Goal: Book appointment/travel/reservation

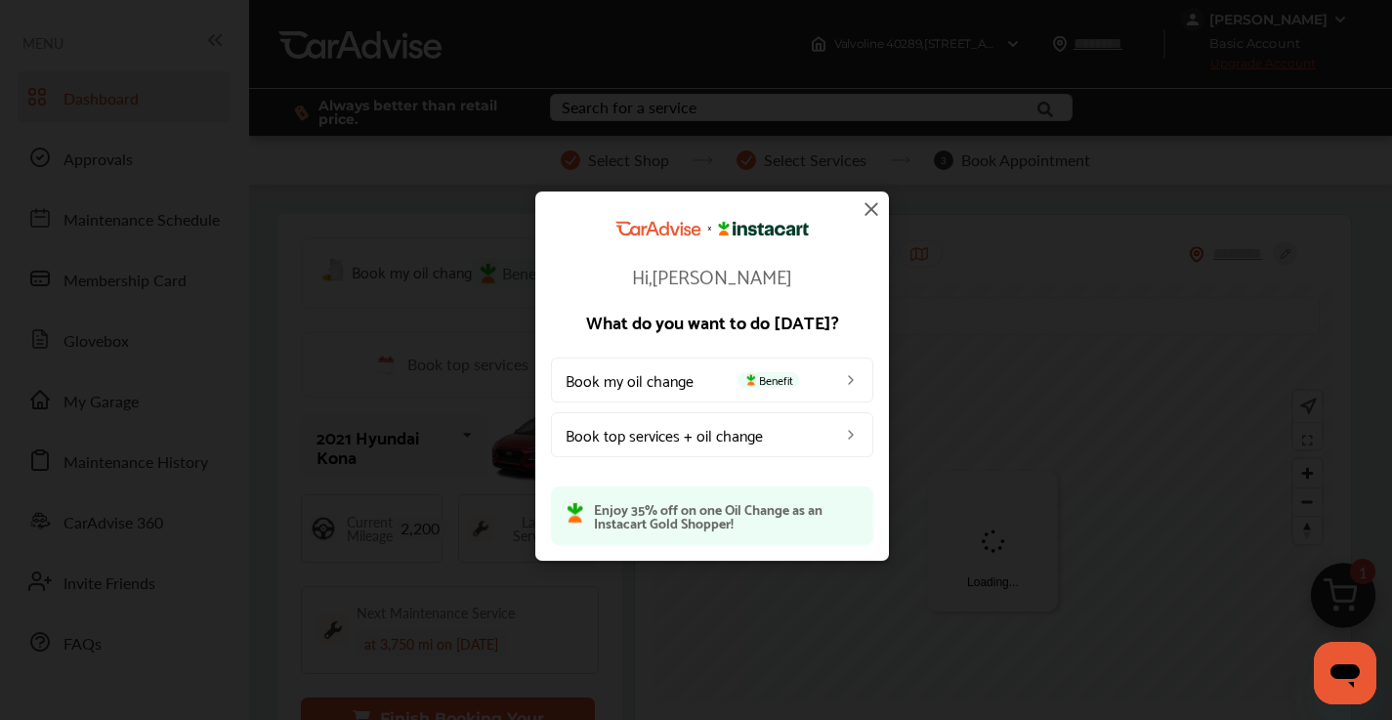
click at [871, 209] on img at bounding box center [871, 208] width 23 height 23
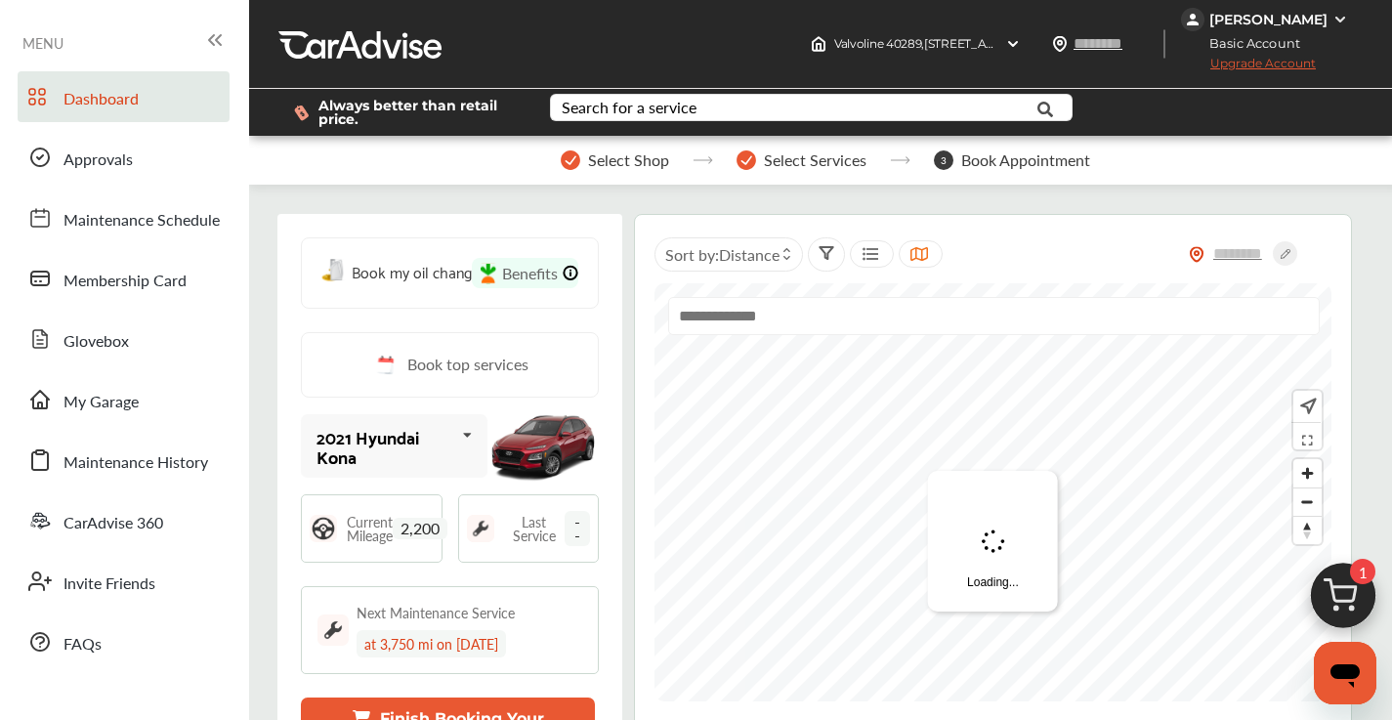
click at [1338, 588] on img at bounding box center [1344, 601] width 94 height 94
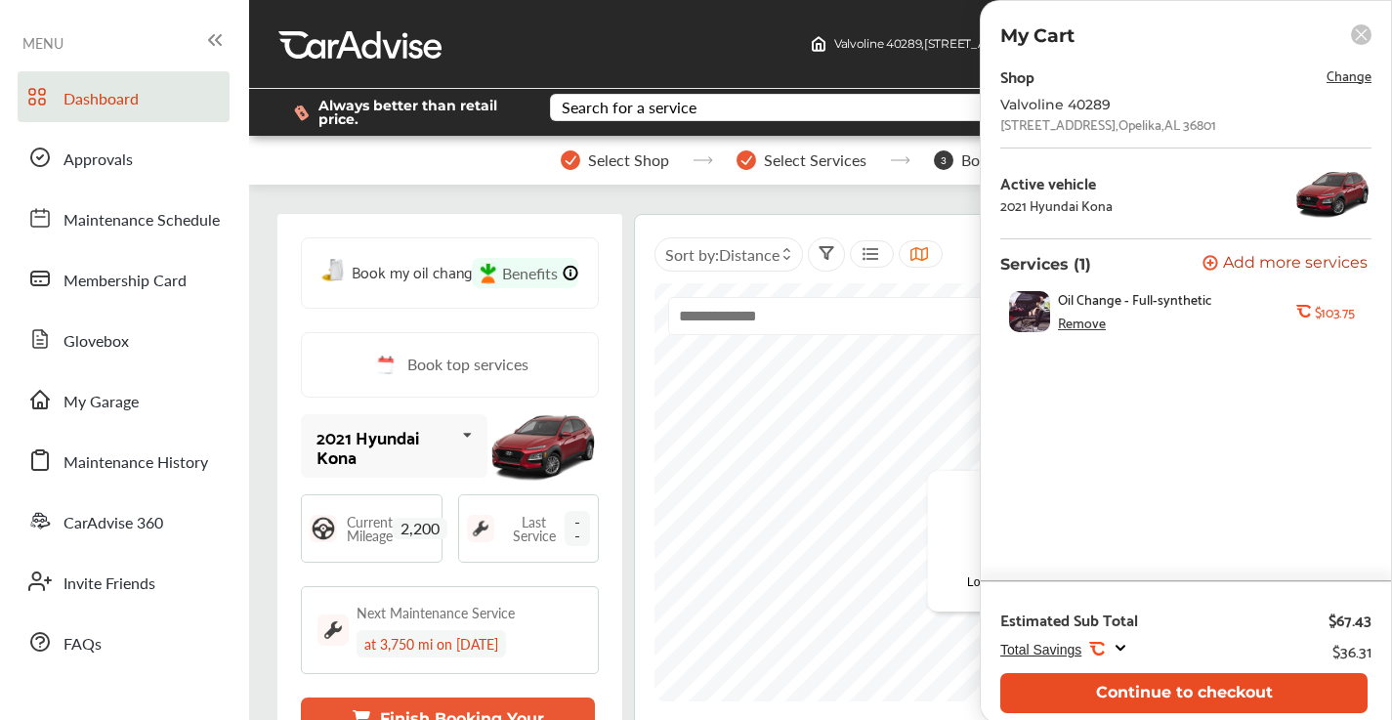
click at [1186, 691] on button "Continue to checkout" at bounding box center [1184, 693] width 367 height 40
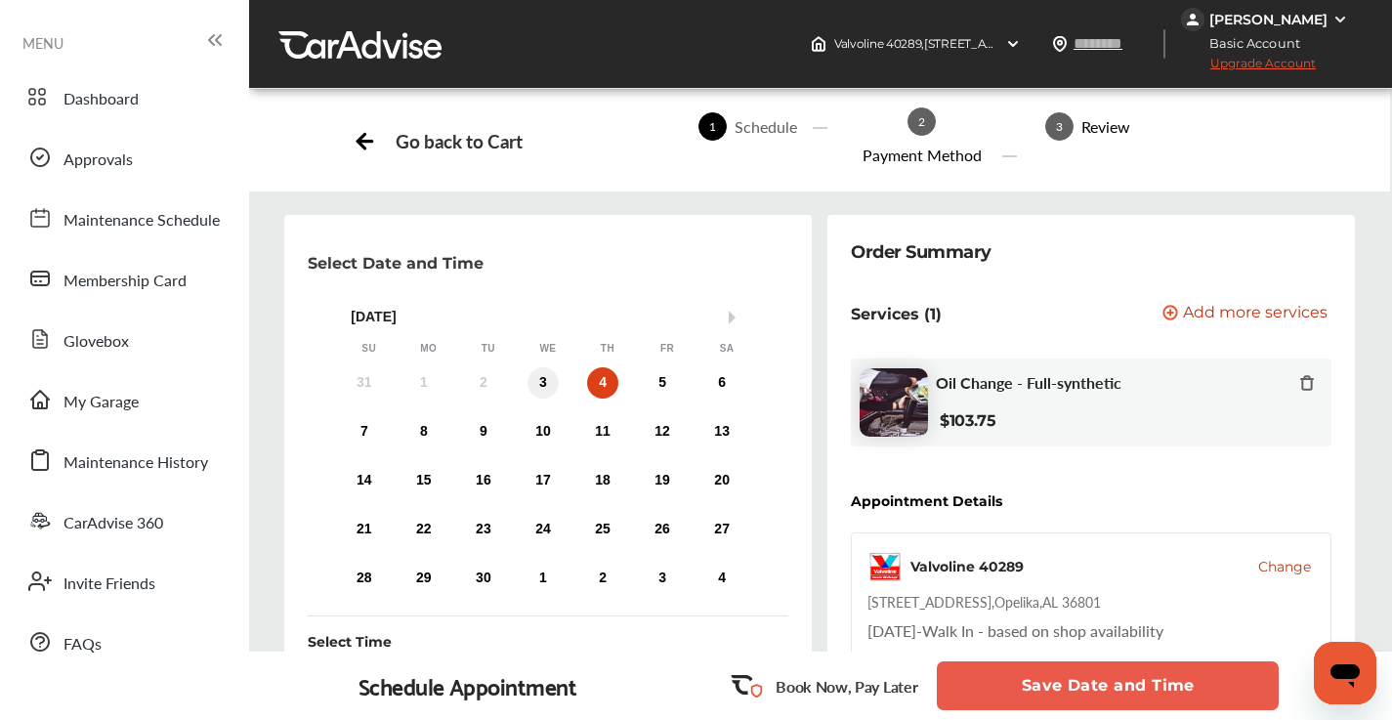
click at [547, 384] on div "3" at bounding box center [543, 382] width 31 height 31
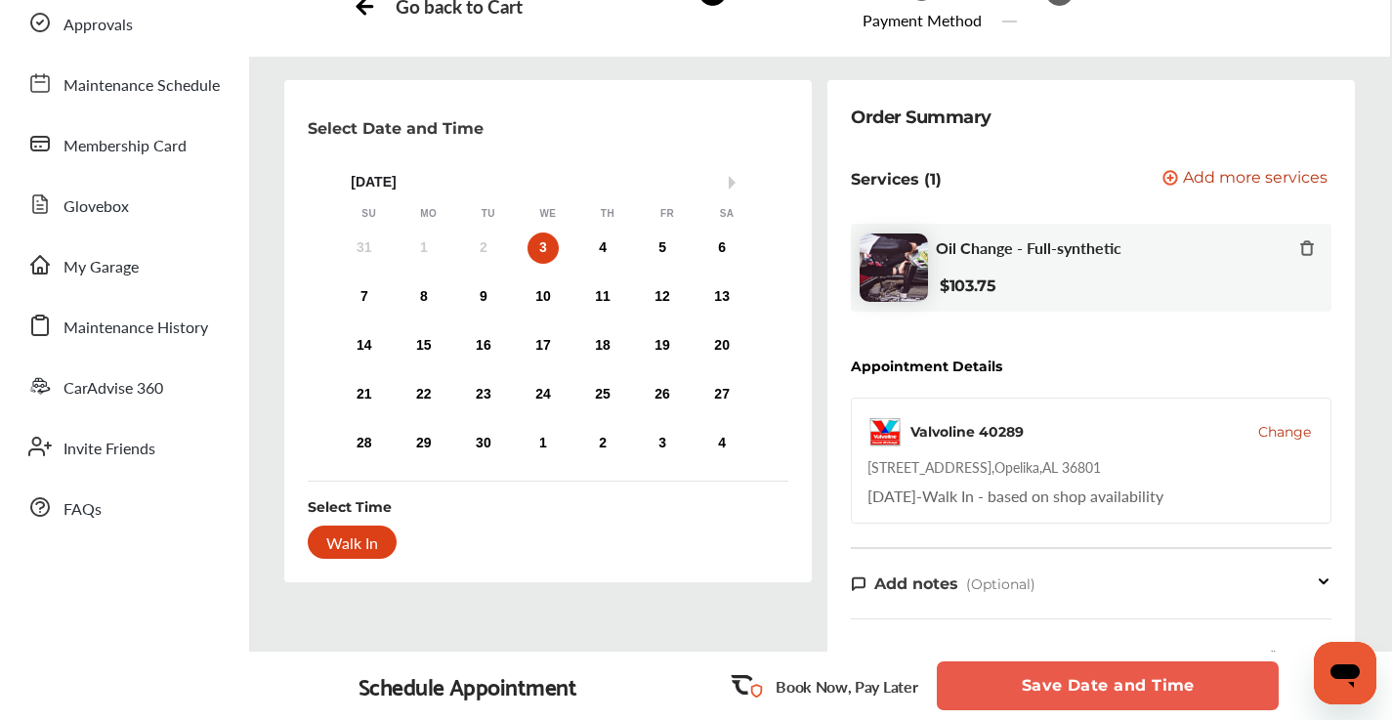
scroll to position [185, 0]
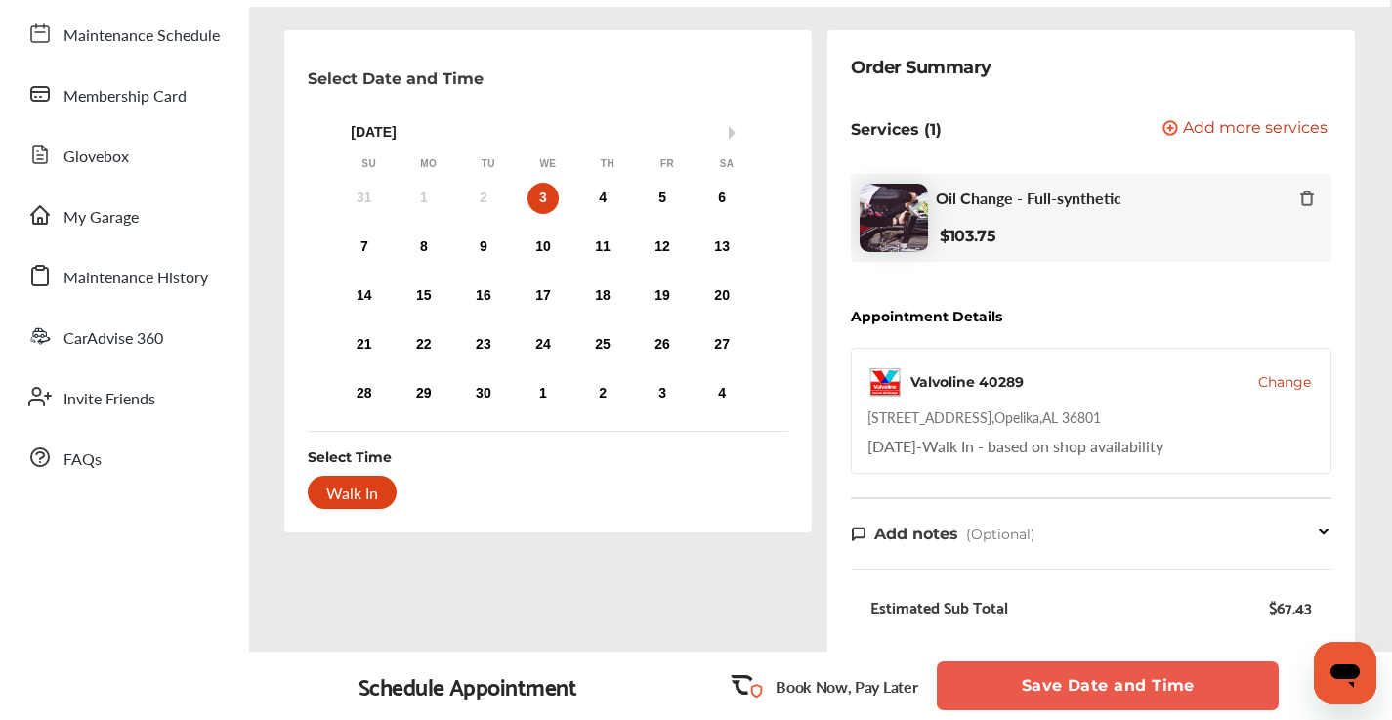
click at [1046, 677] on button "Save Date and Time" at bounding box center [1108, 686] width 342 height 49
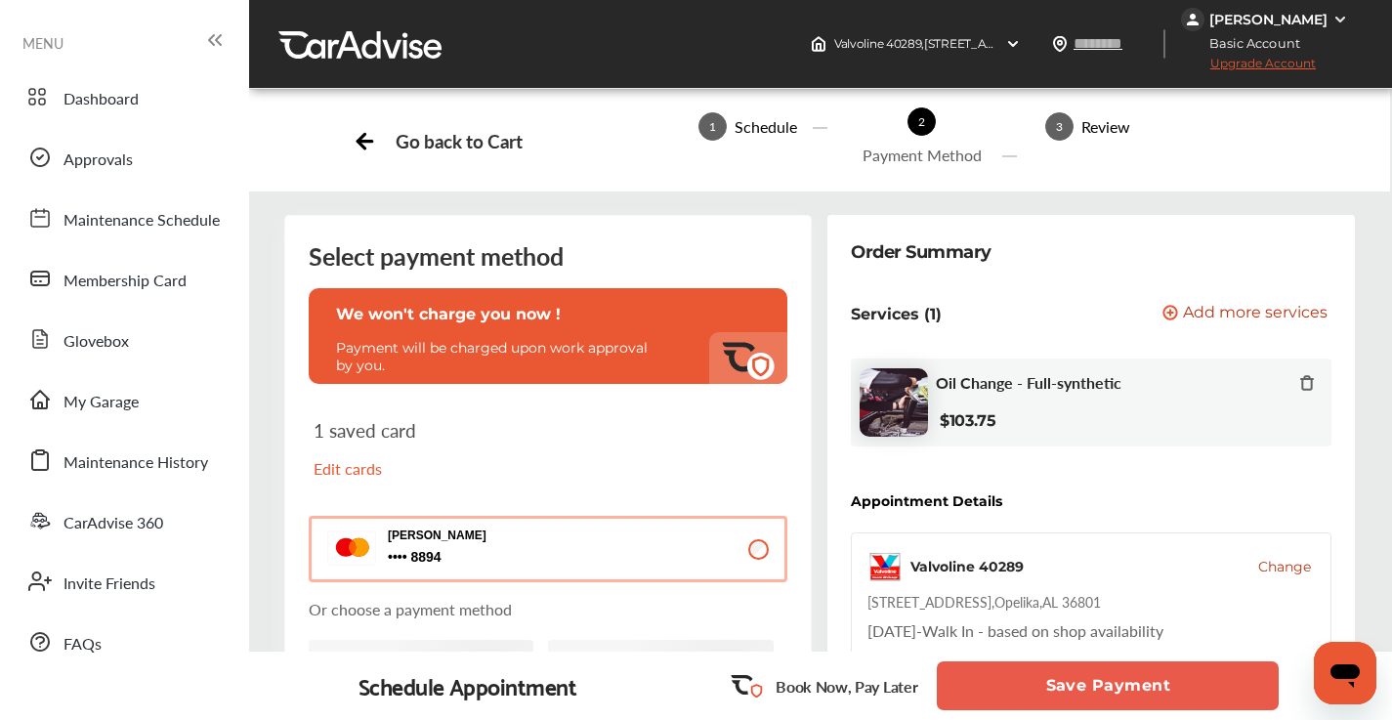
click at [1046, 685] on button "Save Payment" at bounding box center [1108, 686] width 342 height 49
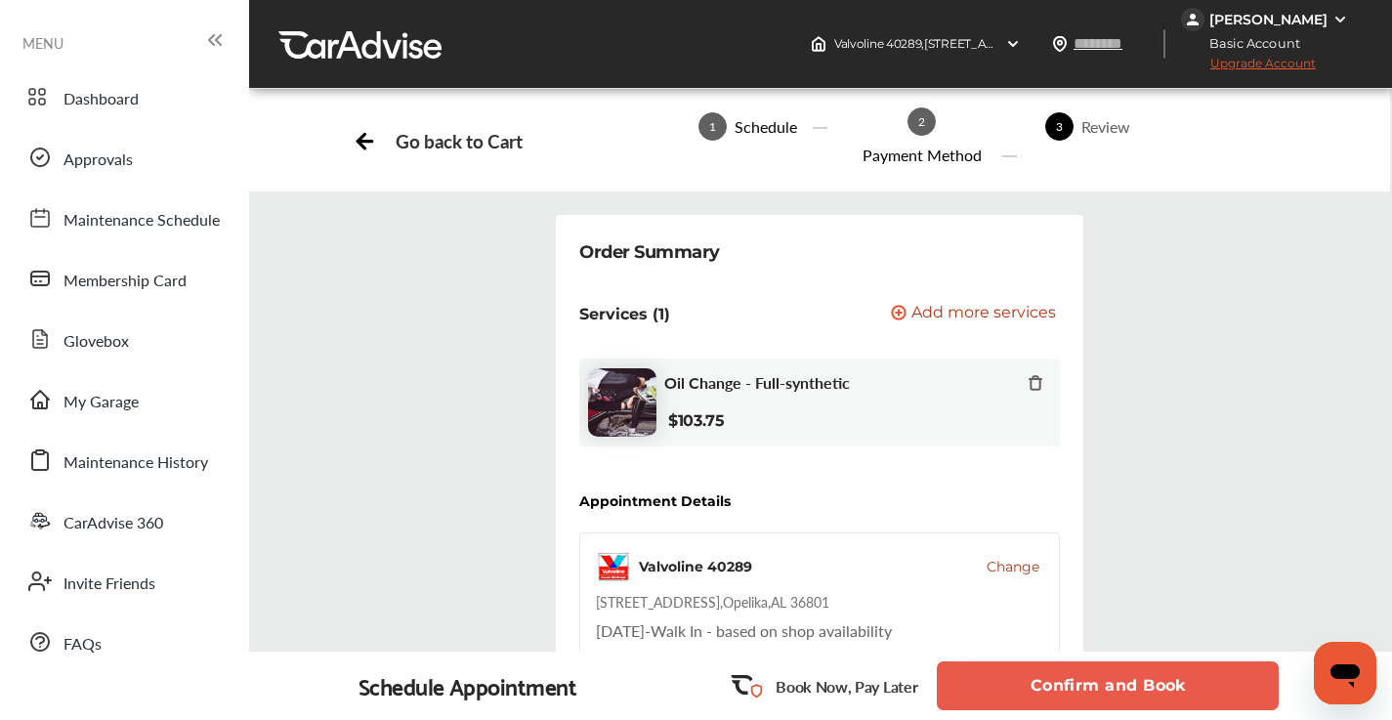
click at [1031, 697] on button "Confirm and Book" at bounding box center [1108, 686] width 342 height 49
